Goal: Navigation & Orientation: Find specific page/section

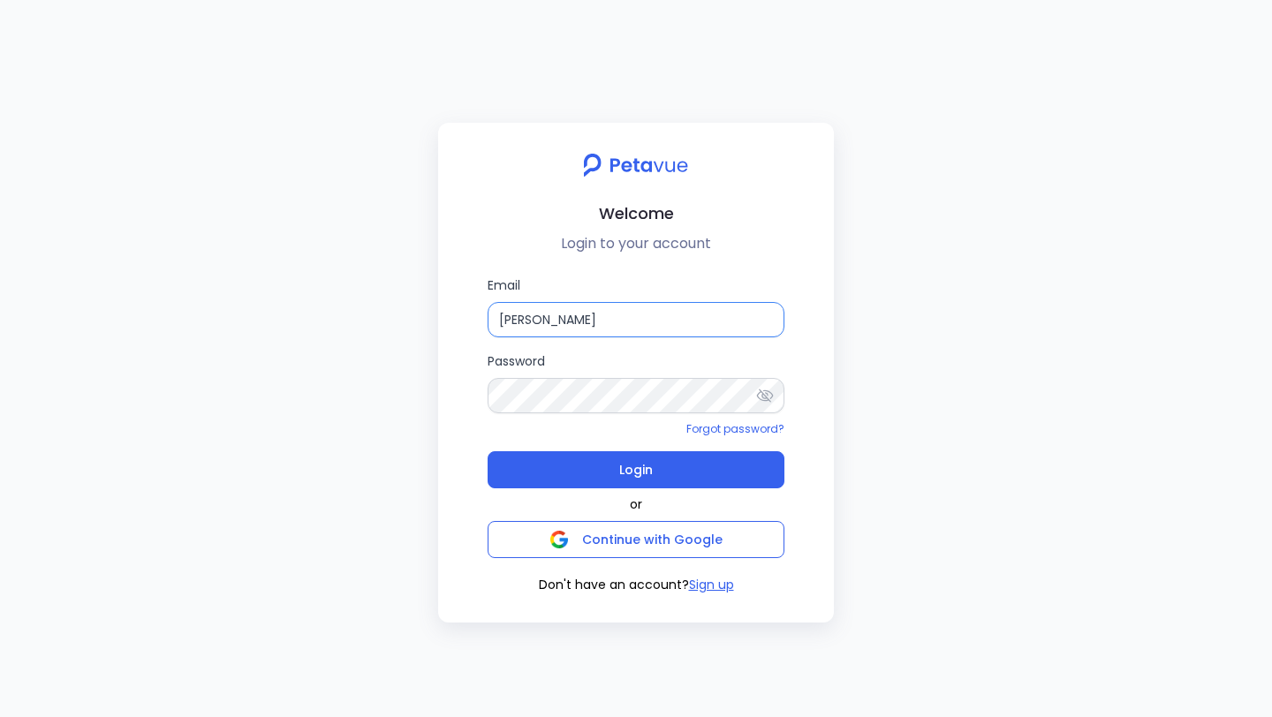
drag, startPoint x: 681, startPoint y: 326, endPoint x: 420, endPoint y: 324, distance: 260.6
click at [420, 324] on div "Welcome Login to your account Email [PERSON_NAME] Password Forgot password? Log…" at bounding box center [636, 358] width 1272 height 717
type input "[PERSON_NAME]"
drag, startPoint x: 644, startPoint y: 327, endPoint x: 422, endPoint y: 322, distance: 221.8
click at [422, 322] on div "Welcome Login to your account Email [PERSON_NAME] Password Forgot password? Log…" at bounding box center [636, 358] width 1272 height 717
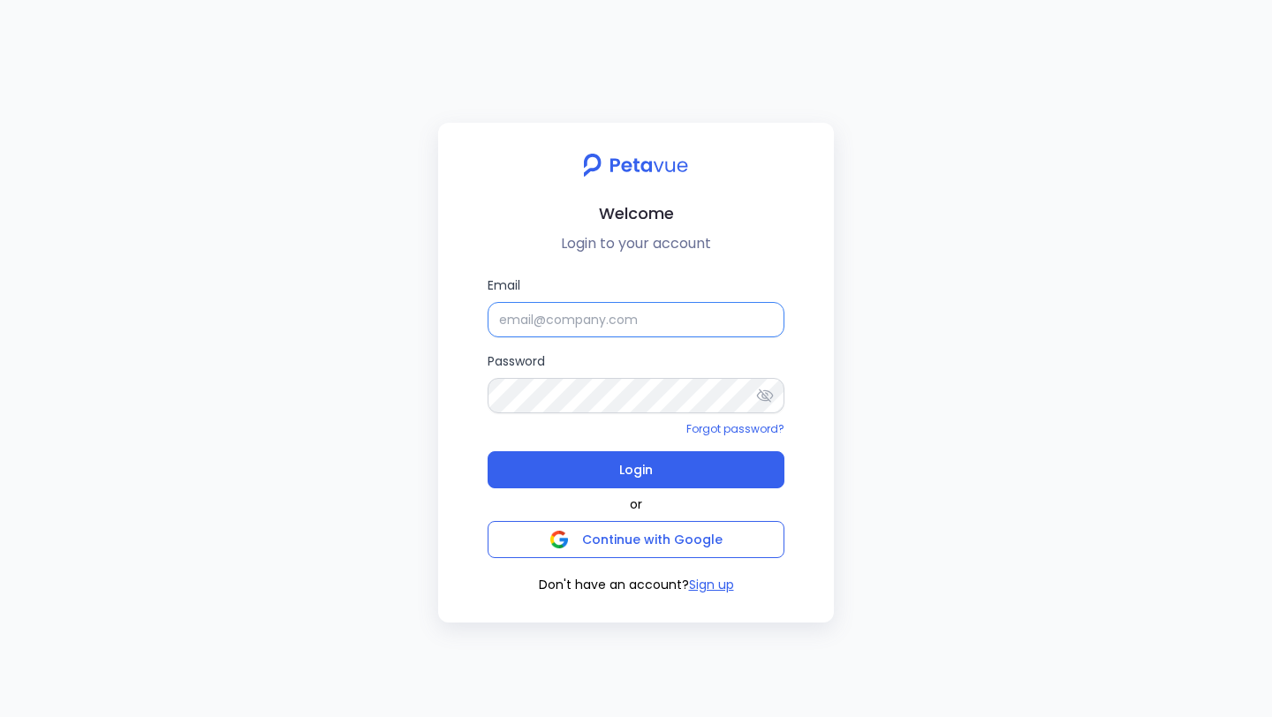
paste input "[EMAIL_ADDRESS][DOMAIN_NAME]"
type input "[EMAIL_ADDRESS][DOMAIN_NAME]"
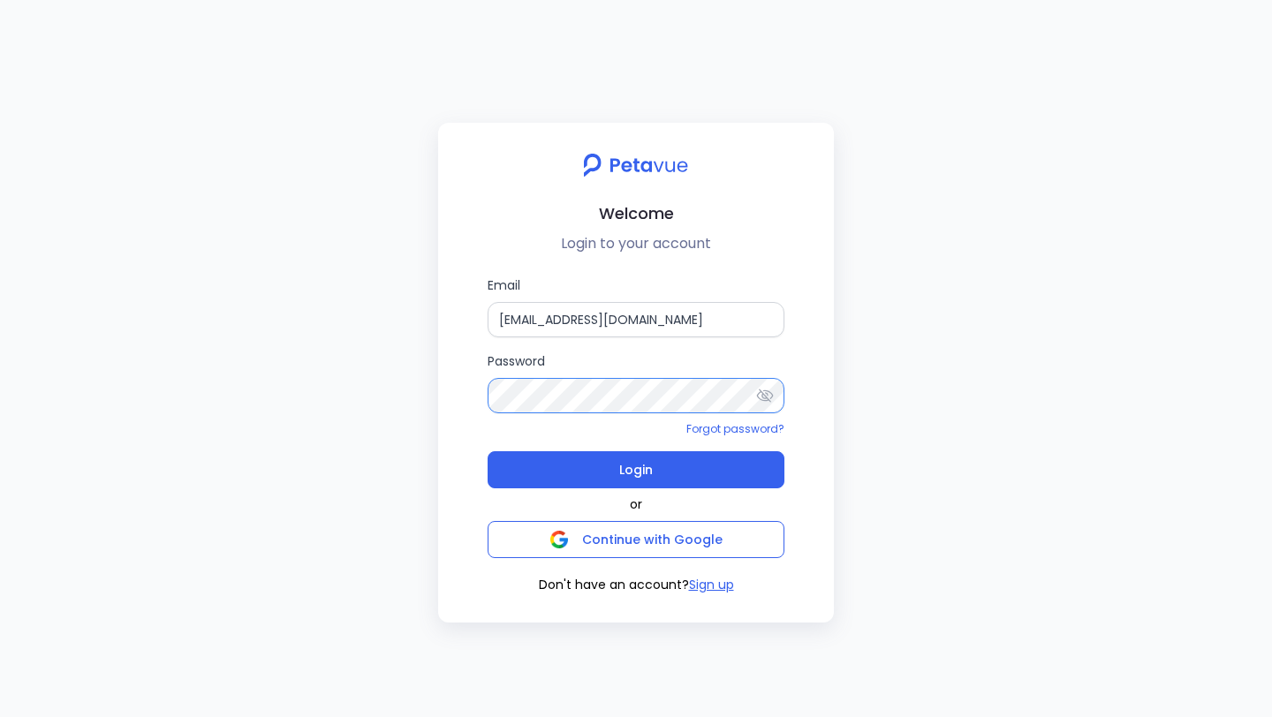
click at [487, 397] on div "Email [EMAIL_ADDRESS][DOMAIN_NAME] Password Forgot password? Login or Continue …" at bounding box center [635, 435] width 367 height 319
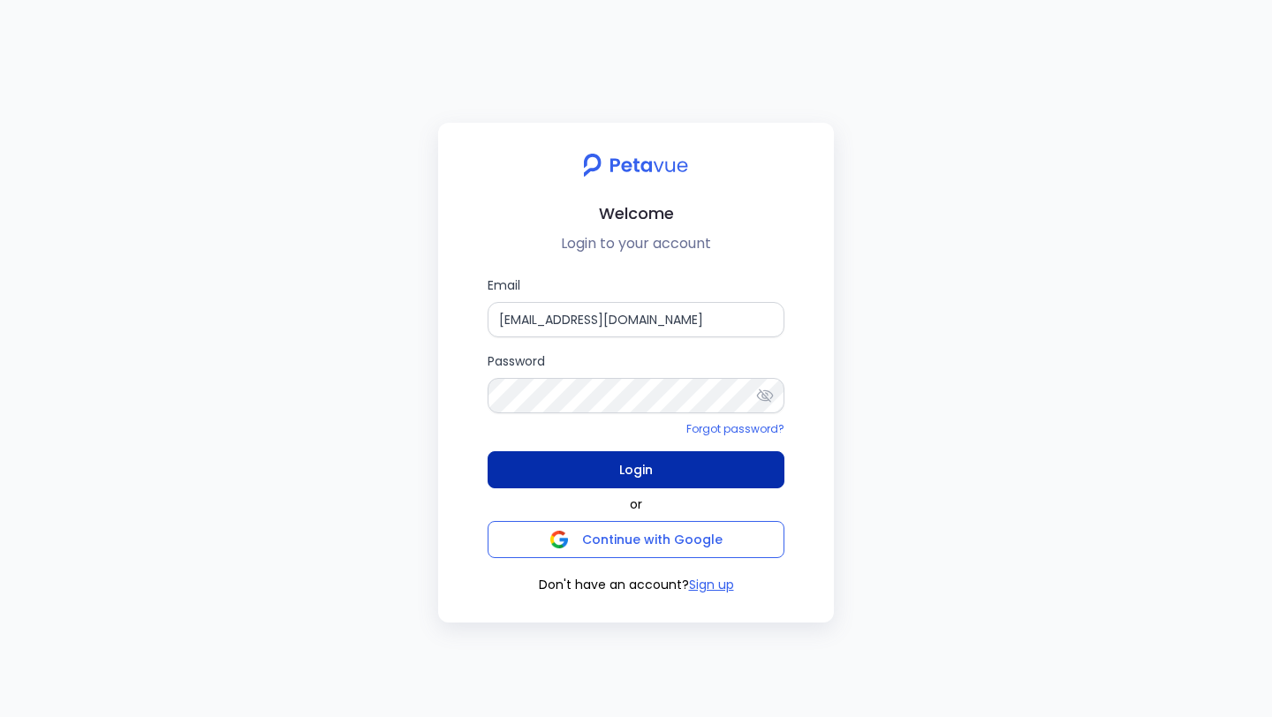
click at [557, 468] on button "Login" at bounding box center [636, 469] width 297 height 37
